Goal: Transaction & Acquisition: Purchase product/service

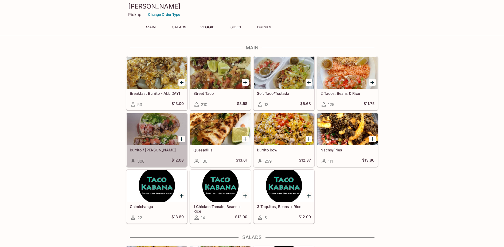
click at [156, 131] on div at bounding box center [157, 129] width 60 height 32
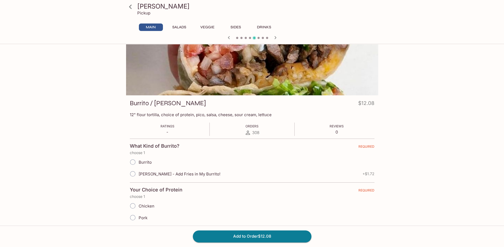
scroll to position [33, 0]
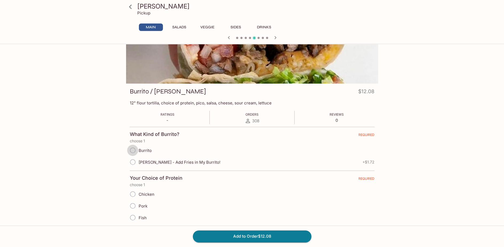
click at [132, 150] on input "Burrito" at bounding box center [132, 150] width 11 height 11
radio input "true"
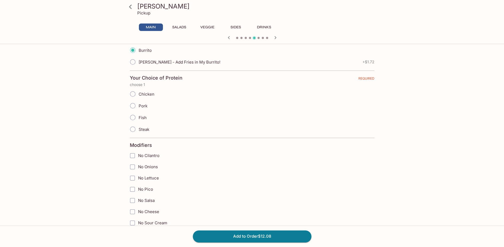
click at [130, 107] on input "Pork" at bounding box center [132, 105] width 11 height 11
radio input "true"
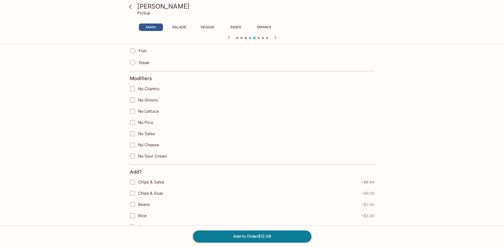
click at [131, 101] on input "No Onions" at bounding box center [132, 100] width 11 height 11
checkbox input "true"
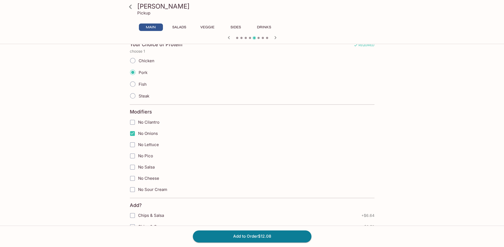
scroll to position [0, 0]
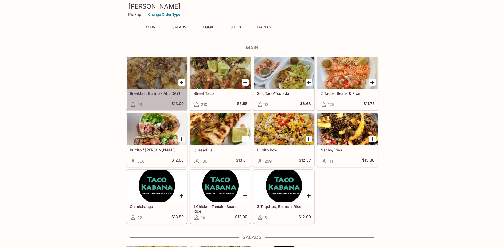
click at [167, 85] on div at bounding box center [157, 73] width 60 height 32
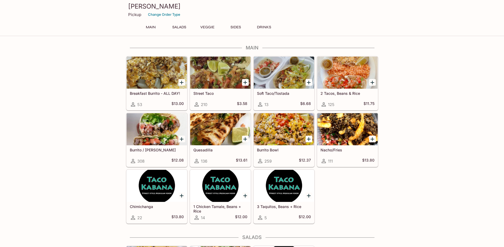
click at [175, 138] on div at bounding box center [157, 129] width 60 height 32
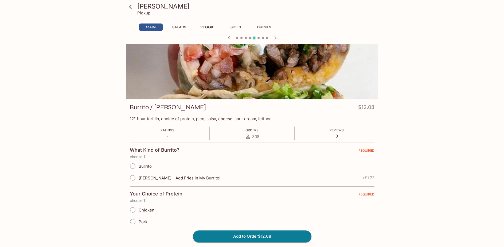
scroll to position [33, 0]
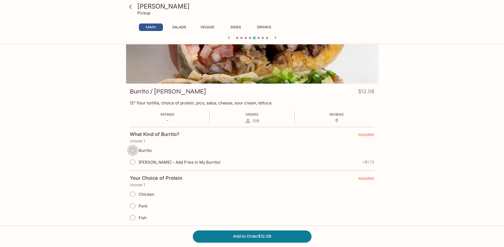
click at [134, 150] on input "Burrito" at bounding box center [132, 150] width 11 height 11
radio input "true"
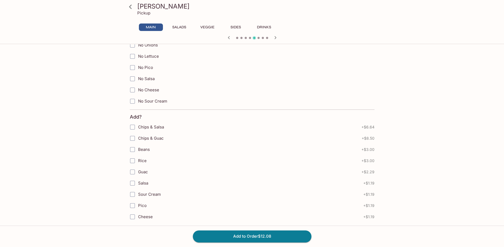
scroll to position [267, 0]
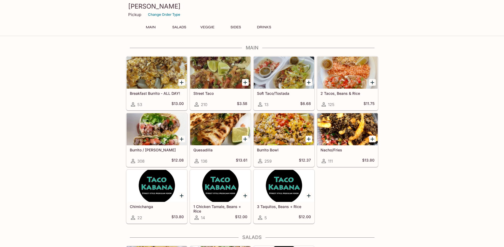
click at [260, 134] on div at bounding box center [284, 129] width 60 height 32
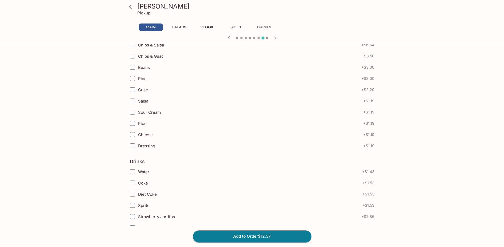
scroll to position [401, 0]
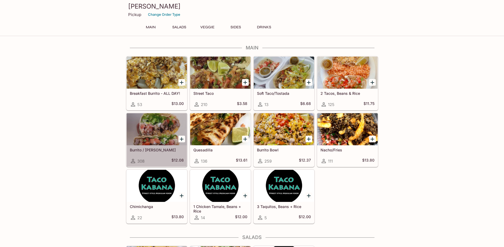
click at [138, 133] on div at bounding box center [157, 129] width 60 height 32
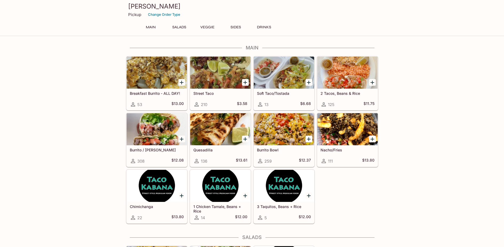
click at [200, 139] on div at bounding box center [220, 129] width 60 height 32
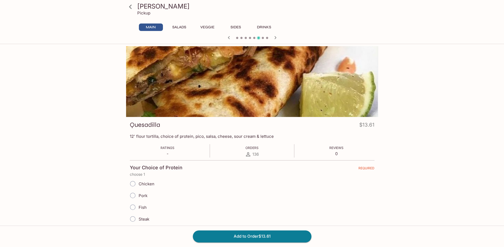
click at [278, 39] on icon "button" at bounding box center [275, 37] width 6 height 6
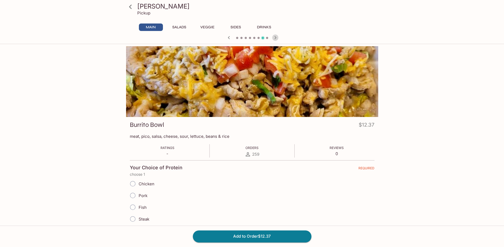
click at [278, 39] on icon "button" at bounding box center [275, 37] width 6 height 6
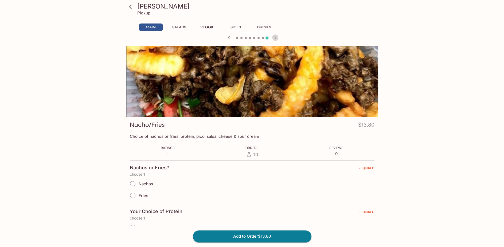
click at [278, 39] on icon "button" at bounding box center [275, 37] width 6 height 6
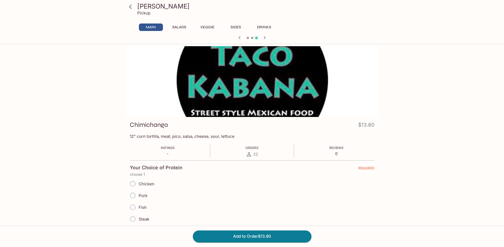
click at [235, 39] on div at bounding box center [252, 38] width 256 height 8
click at [236, 38] on icon "button" at bounding box center [239, 37] width 6 height 6
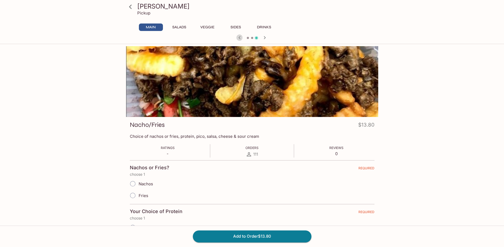
click at [236, 38] on icon "button" at bounding box center [239, 37] width 6 height 6
click at [236, 38] on span at bounding box center [237, 38] width 2 height 2
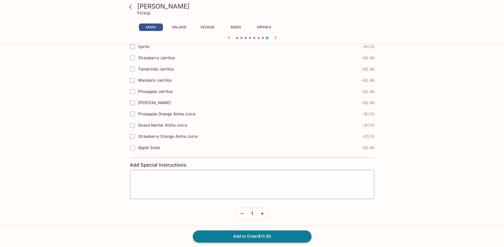
scroll to position [580, 0]
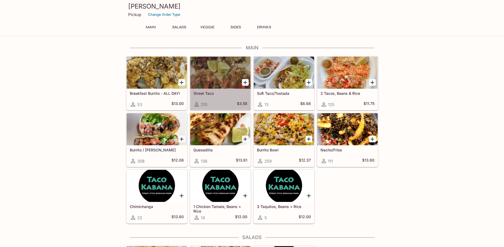
click at [204, 70] on div at bounding box center [220, 73] width 60 height 32
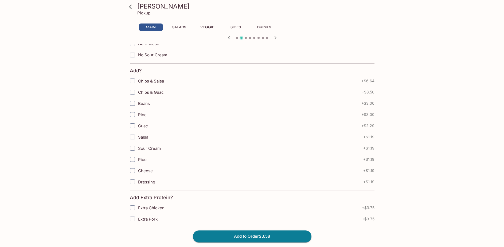
scroll to position [334, 0]
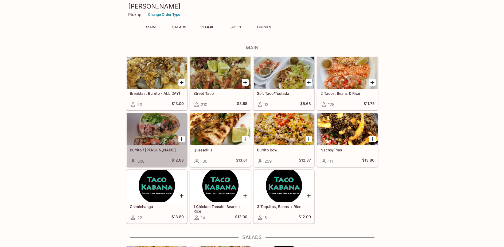
click at [161, 127] on div at bounding box center [157, 129] width 60 height 32
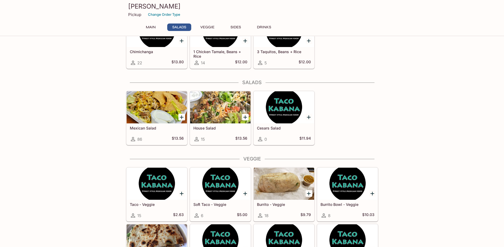
scroll to position [200, 0]
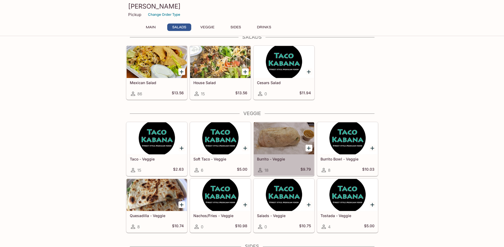
click at [283, 149] on div at bounding box center [284, 138] width 60 height 32
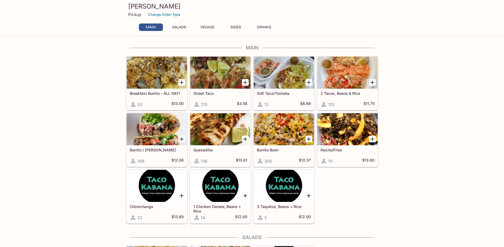
click at [160, 121] on div at bounding box center [157, 129] width 60 height 32
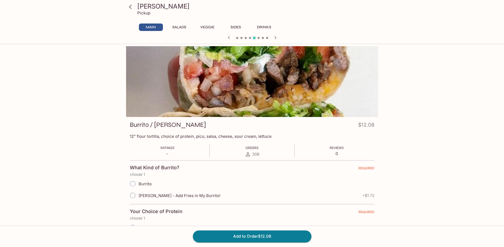
click at [130, 182] on input "Burrito" at bounding box center [132, 183] width 11 height 11
click at [133, 183] on input "Burrito" at bounding box center [132, 183] width 11 height 11
radio input "true"
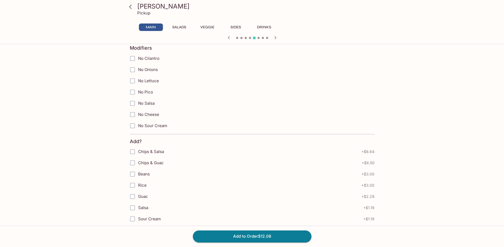
scroll to position [234, 0]
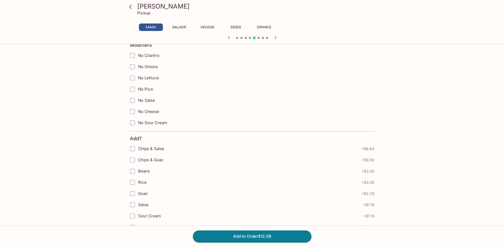
click at [237, 29] on button "Sides" at bounding box center [236, 27] width 24 height 7
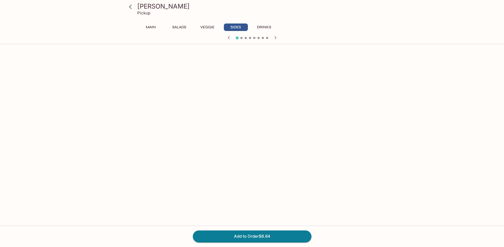
click at [216, 28] on button "Veggie" at bounding box center [208, 27] width 24 height 7
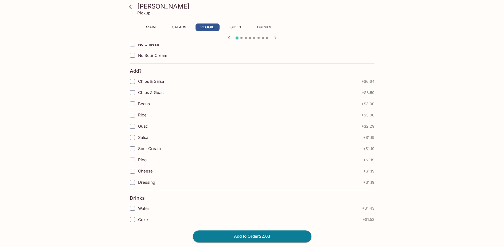
click at [180, 29] on button "Salads" at bounding box center [179, 27] width 24 height 7
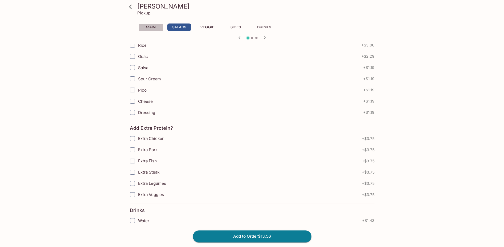
click at [152, 29] on button "Main" at bounding box center [151, 27] width 24 height 7
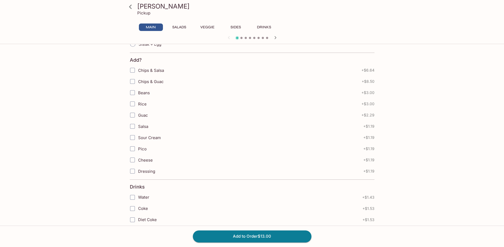
scroll to position [100, 0]
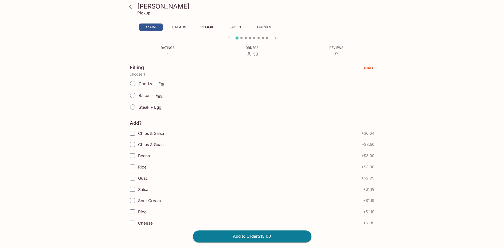
click at [129, 8] on icon at bounding box center [130, 6] width 9 height 9
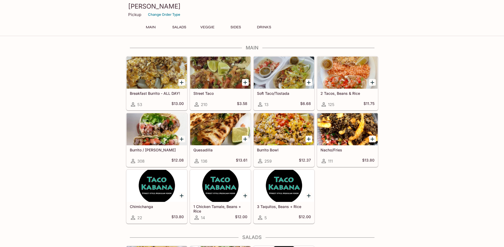
click at [168, 154] on div "Burrito / Cali Burrito 308 $12.08" at bounding box center [157, 155] width 60 height 21
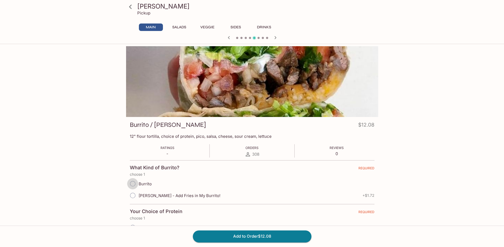
click at [134, 184] on input "Burrito" at bounding box center [132, 183] width 11 height 11
radio input "true"
drag, startPoint x: 40, startPoint y: 4, endPoint x: 30, endPoint y: -1, distance: 11.6
click at [30, 0] on html "Taco Kabana Pickup Main Salads Veggie Sides Drinks 2 Tacos, Beans & Rice $11.75…" at bounding box center [252, 123] width 504 height 247
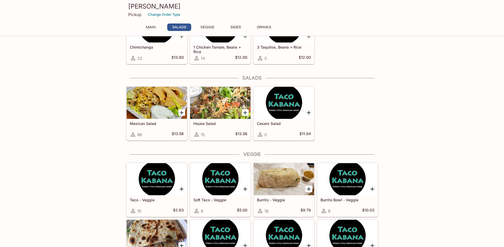
scroll to position [200, 0]
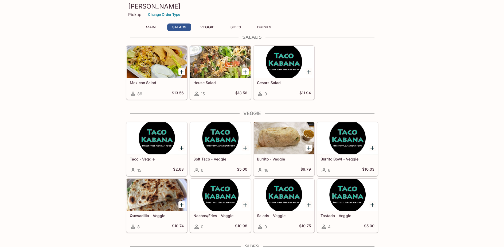
click at [263, 163] on div "Burrito - Veggie 18 $9.79" at bounding box center [284, 164] width 60 height 21
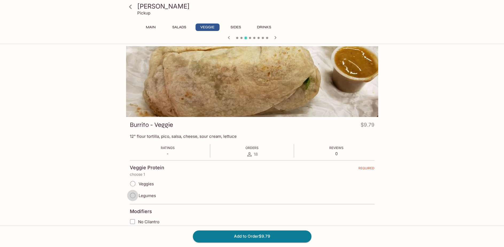
click at [130, 194] on input "Legumes" at bounding box center [132, 195] width 11 height 11
radio input "true"
